Goal: Check status

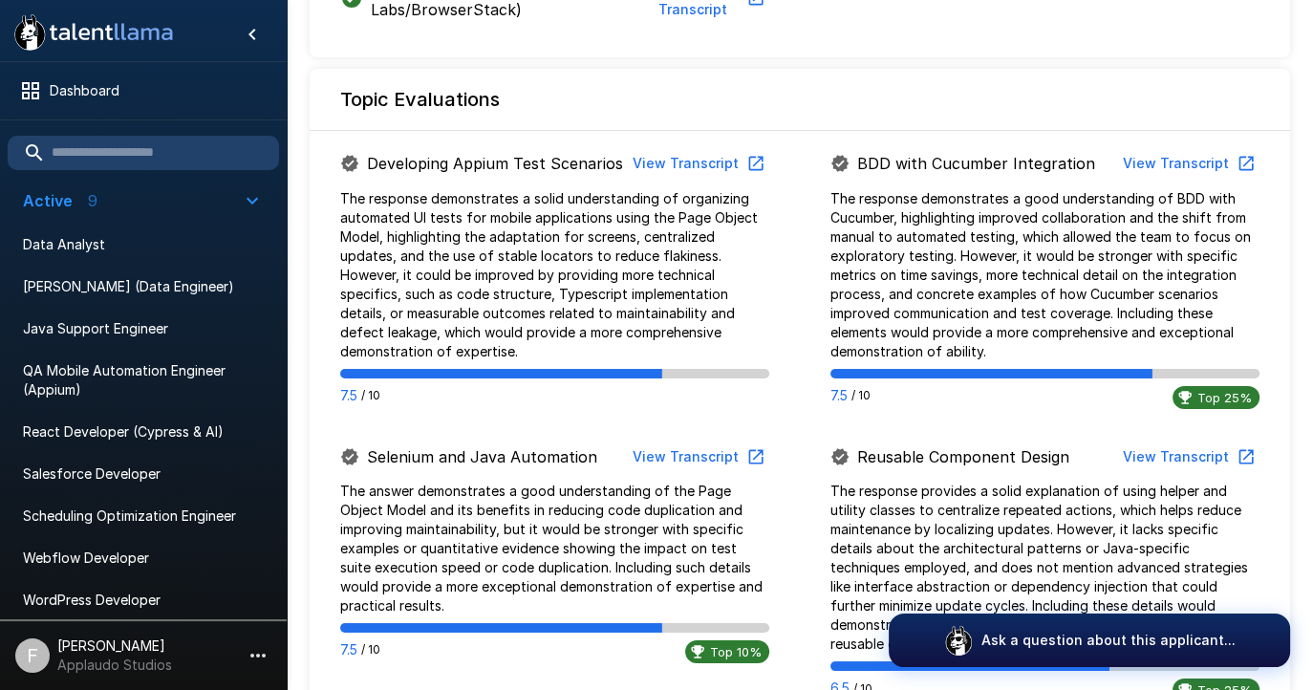
scroll to position [1051, 0]
